Goal: Task Accomplishment & Management: Manage account settings

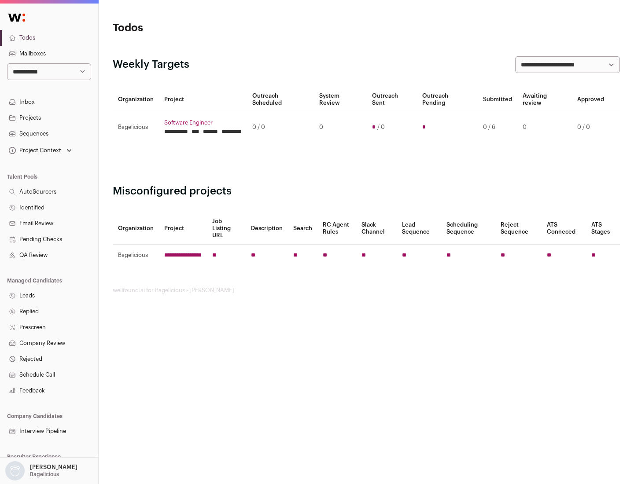
click at [49, 117] on link "Projects" at bounding box center [49, 118] width 98 height 16
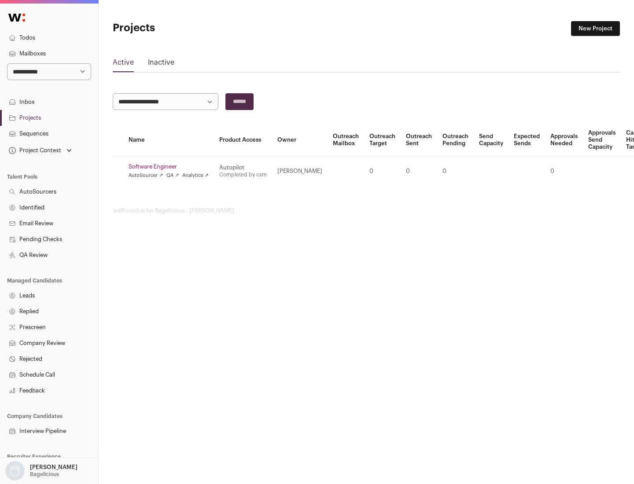
click at [171, 167] on link "Software Engineer" at bounding box center [168, 166] width 80 height 7
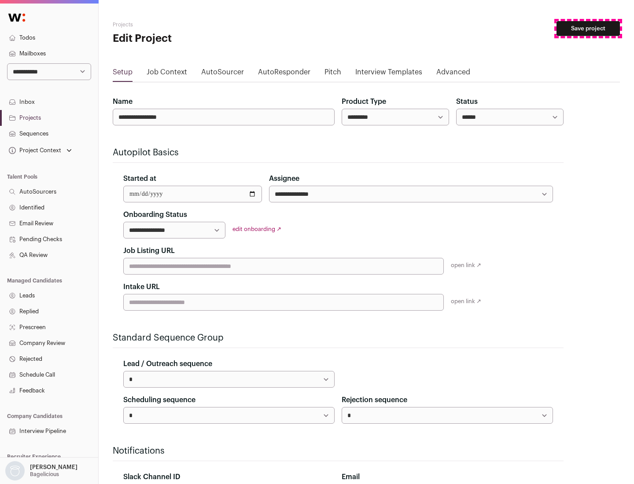
click at [588, 29] on button "Save project" at bounding box center [587, 28] width 63 height 15
